Goal: Use online tool/utility: Utilize a website feature to perform a specific function

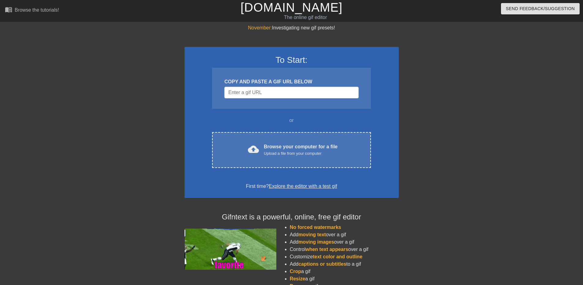
click at [313, 9] on link "[DOMAIN_NAME]" at bounding box center [292, 7] width 102 height 13
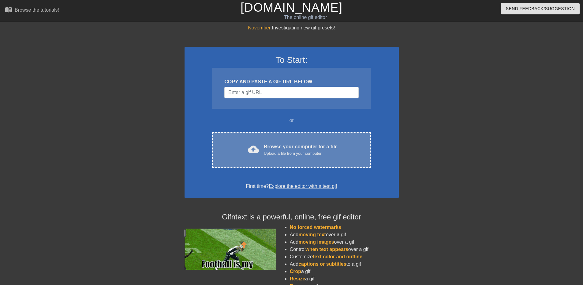
click at [301, 150] on div "Upload a file from your computer" at bounding box center [301, 153] width 74 height 6
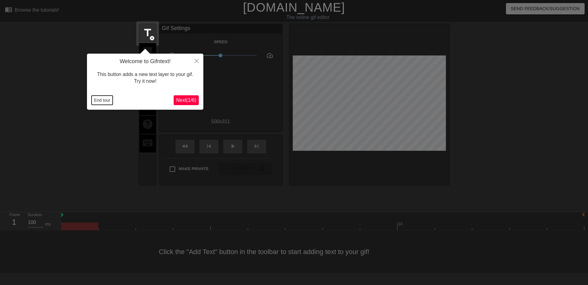
click at [98, 97] on button "End tour" at bounding box center [102, 100] width 21 height 9
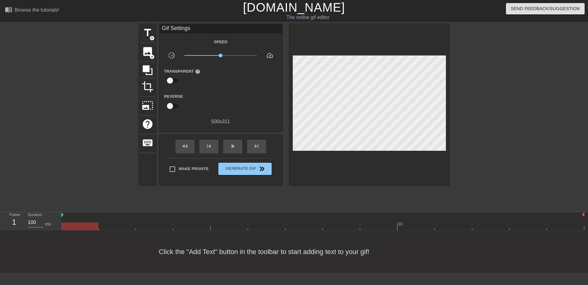
drag, startPoint x: 87, startPoint y: 227, endPoint x: 74, endPoint y: 225, distance: 13.7
click at [74, 225] on div at bounding box center [79, 226] width 37 height 8
click at [150, 33] on span "title" at bounding box center [148, 33] width 12 height 12
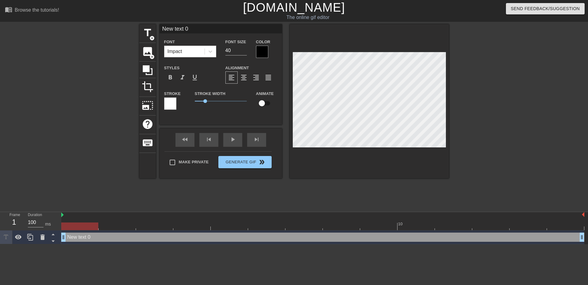
scroll to position [1, 2]
type input "New text"
type textarea "New text"
type input "New text"
type textarea "New text"
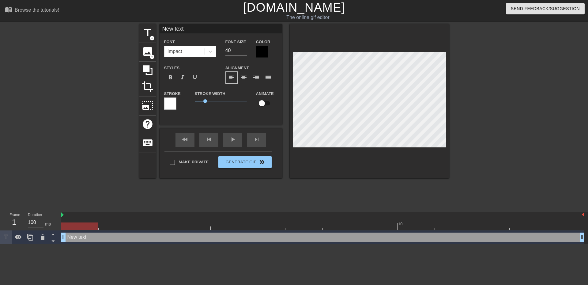
type input "New tex"
type textarea "New tex"
type input "New te"
type textarea "New te"
type input "New t"
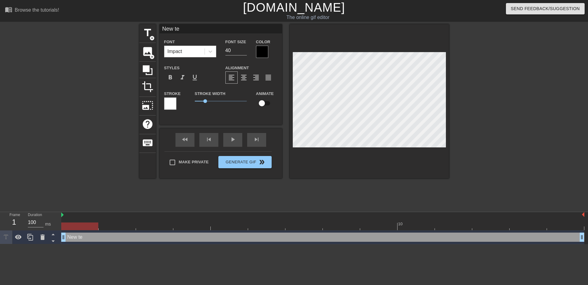
type textarea "New t"
type input "New"
type textarea "New"
type input "New"
type textarea "New"
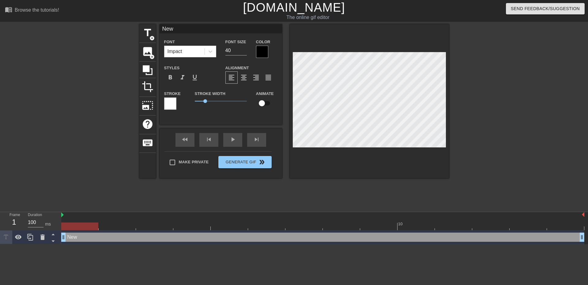
type input "Ne"
type textarea "Ne"
type input "N"
type textarea "N"
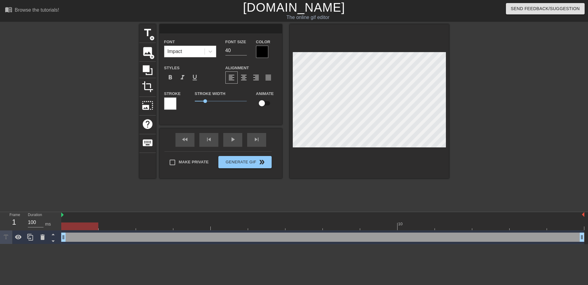
type input "S"
type textarea "S"
type input "Si"
type textarea "Sir"
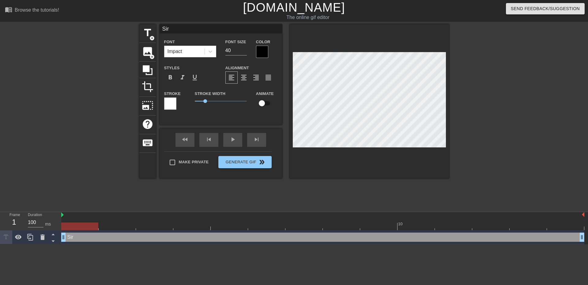
type input "Sir"
type textarea "Sir"
type input "[PERSON_NAME]"
type textarea "[PERSON_NAME]"
type input "Sir Pl"
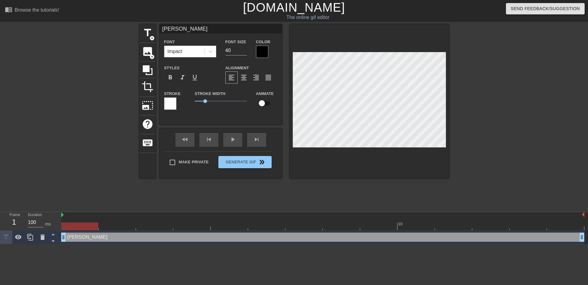
type textarea "Sir Pl"
type input "[PERSON_NAME]"
type textarea "[PERSON_NAME]"
type input "Sir Plus"
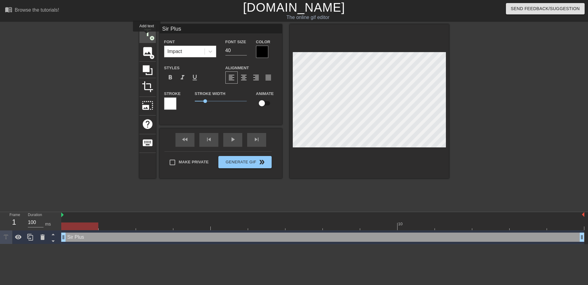
type textarea "Sir Plus"
click at [147, 36] on span "title" at bounding box center [148, 33] width 12 height 12
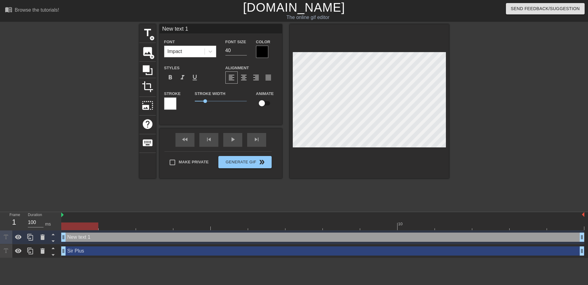
scroll to position [1, 2]
type input "New text"
type textarea "New text"
type input "New text"
type textarea "New text"
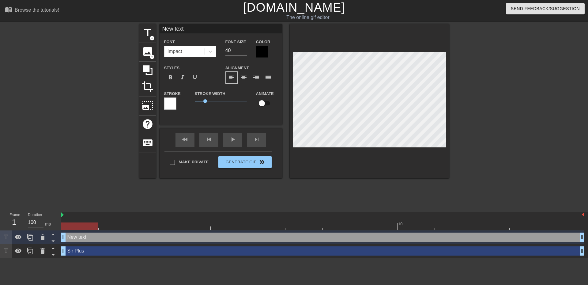
type input "New tex"
type textarea "New t"
type input "New"
type textarea "New"
type input "New"
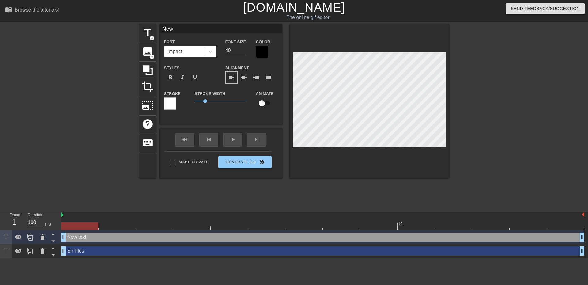
type textarea "New"
type input "Ne"
type textarea "Ne"
type input "N"
type textarea "N"
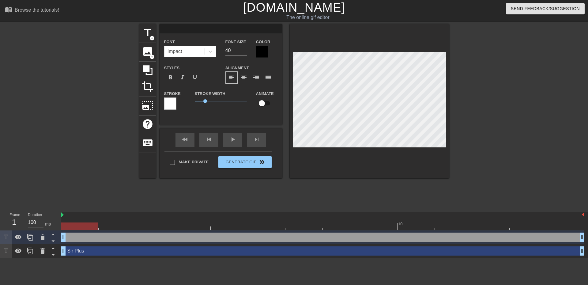
type input "A"
type textarea "A"
type input "Ag"
type textarea "Ag"
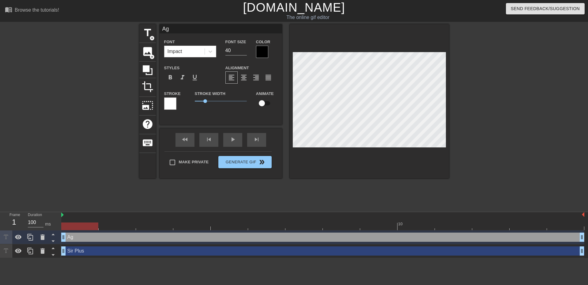
type input "Age"
type textarea "Age"
type input "Agen"
type textarea "Agen"
type input "Agent"
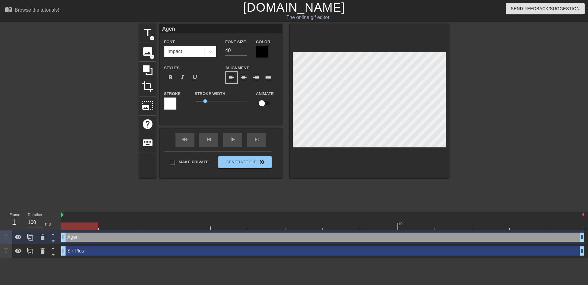
type textarea "Agent"
type input "Agents"
type textarea "Agents"
drag, startPoint x: 82, startPoint y: 228, endPoint x: 191, endPoint y: 237, distance: 109.4
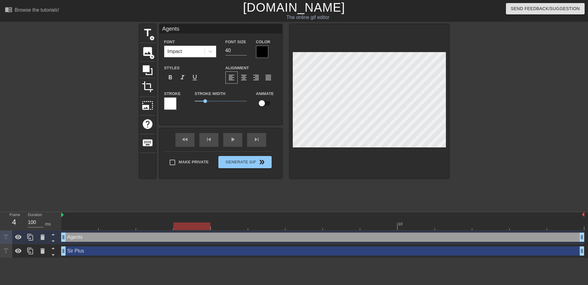
click at [191, 237] on div "10 Agents drag_handle drag_handle Sir Plus drag_handle drag_handle" at bounding box center [324, 235] width 527 height 46
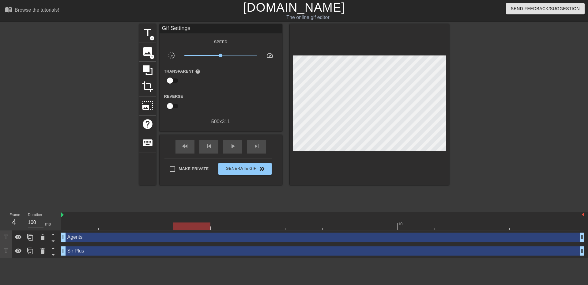
click at [361, 199] on div "title add_circle image add_circle crop photo_size_select_large help keyboard Gi…" at bounding box center [294, 116] width 310 height 184
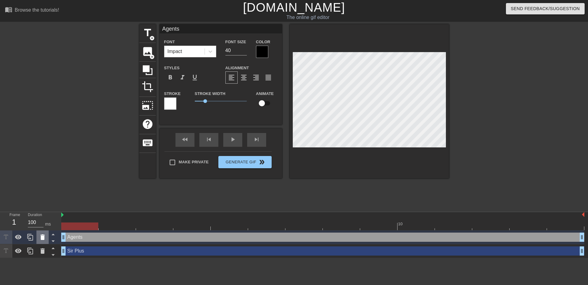
drag, startPoint x: 189, startPoint y: 225, endPoint x: 47, endPoint y: 237, distance: 143.2
click at [47, 237] on div "Frame 1 Duration 100 ms 10 Agents drag_handle drag_handle Sir Plus drag_handle …" at bounding box center [294, 235] width 588 height 46
type input "Sir Plus"
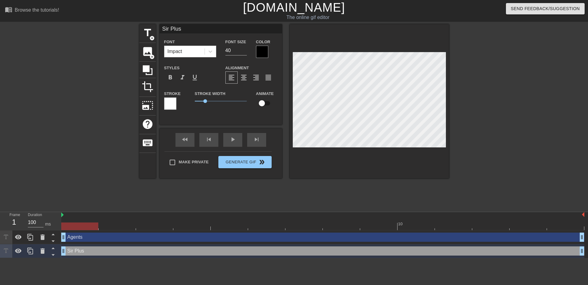
drag, startPoint x: 83, startPoint y: 228, endPoint x: 101, endPoint y: 236, distance: 19.9
click at [101, 236] on div "10 Agents drag_handle drag_handle Sir Plus drag_handle drag_handle" at bounding box center [324, 235] width 527 height 46
drag, startPoint x: 89, startPoint y: 225, endPoint x: 8, endPoint y: 227, distance: 80.6
click at [8, 227] on div "Frame 1 Duration 100 ms 10 Agents drag_handle drag_handle Sir Plus drag_handle …" at bounding box center [294, 235] width 588 height 46
click at [247, 164] on span "Generate Gif double_arrow" at bounding box center [245, 161] width 48 height 7
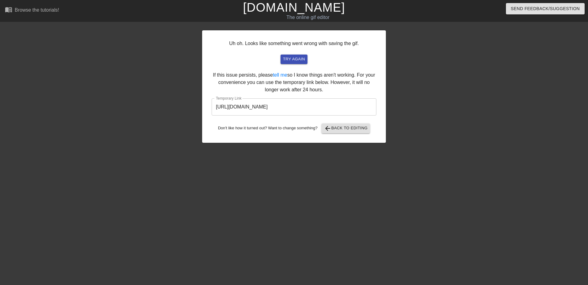
click at [266, 108] on input "[URL][DOMAIN_NAME]" at bounding box center [294, 106] width 165 height 17
